Goal: Task Accomplishment & Management: Complete application form

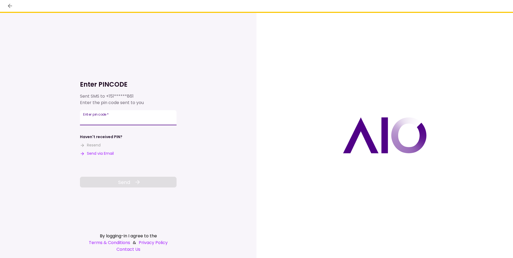
click at [104, 120] on input "Enter pin code   *" at bounding box center [128, 117] width 97 height 15
click at [101, 151] on button "Send via Email" at bounding box center [97, 154] width 34 height 6
click at [97, 118] on div "Enter pin code   *" at bounding box center [128, 117] width 97 height 15
type input "******"
click at [121, 184] on span "Send" at bounding box center [124, 182] width 12 height 7
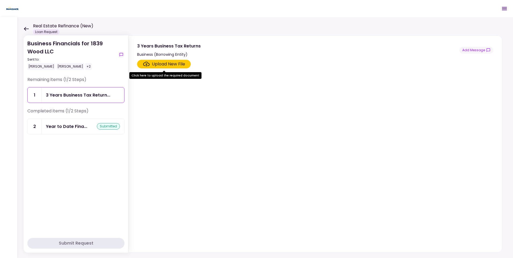
click at [163, 62] on div "Upload New File" at bounding box center [168, 64] width 33 height 6
click at [0, 0] on input "Upload New File" at bounding box center [0, 0] width 0 height 0
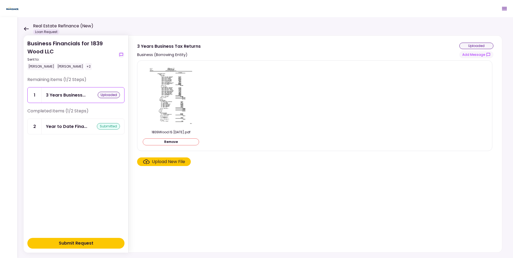
click at [167, 162] on div "Upload New File" at bounding box center [168, 161] width 33 height 6
click at [0, 0] on input "Upload New File" at bounding box center [0, 0] width 0 height 0
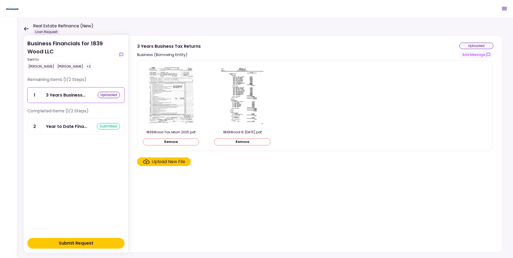
click at [171, 162] on div "Upload New File" at bounding box center [168, 161] width 33 height 6
click at [0, 0] on input "Upload New File" at bounding box center [0, 0] width 0 height 0
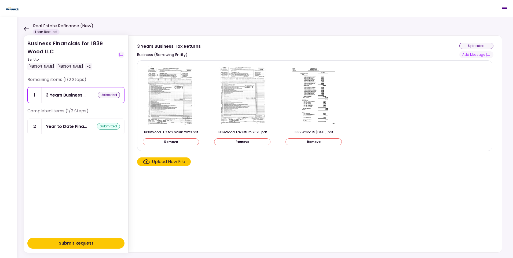
click at [161, 162] on div "Upload New File" at bounding box center [168, 161] width 33 height 6
click at [0, 0] on input "Upload New File" at bounding box center [0, 0] width 0 height 0
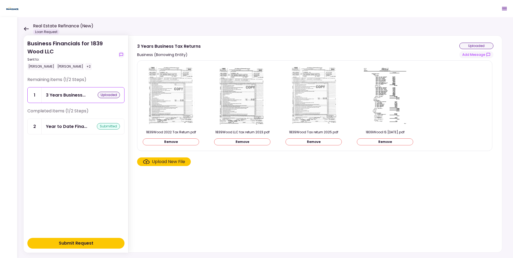
click at [169, 160] on div "Upload New File" at bounding box center [168, 161] width 33 height 6
click at [0, 0] on input "Upload New File" at bounding box center [0, 0] width 0 height 0
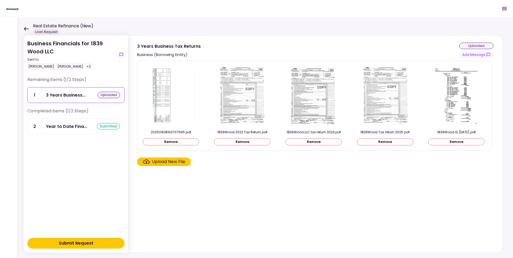
click at [74, 243] on div "Submit Request" at bounding box center [76, 243] width 35 height 6
